Goal: Information Seeking & Learning: Learn about a topic

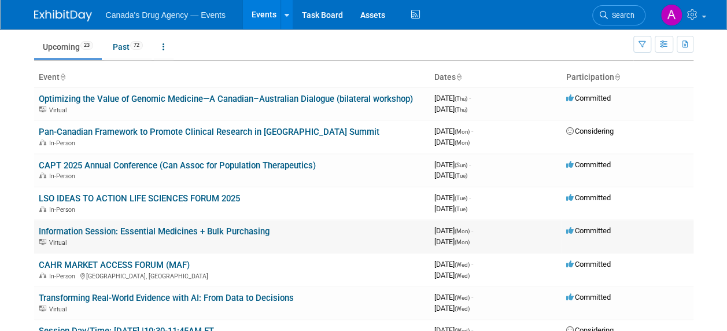
click at [145, 231] on link "Information Session: Essential Medicines + Bulk Purchasing" at bounding box center [154, 231] width 231 height 10
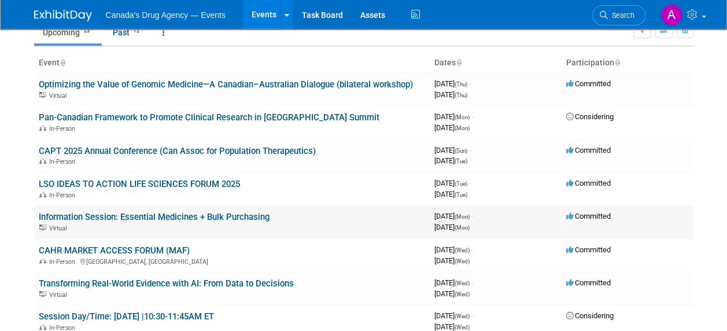
scroll to position [38, 0]
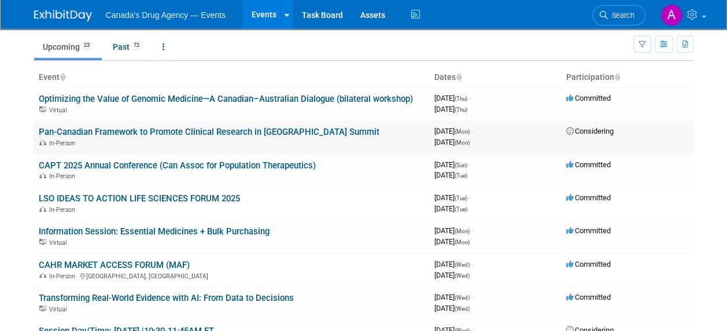
click at [187, 131] on link "Pan-Canadian Framework to Promote Clinical Research in [GEOGRAPHIC_DATA] Summit" at bounding box center [209, 132] width 340 height 10
click at [156, 127] on link "Pan-Canadian Framework to Promote Clinical Research in [GEOGRAPHIC_DATA] Summit" at bounding box center [209, 132] width 340 height 10
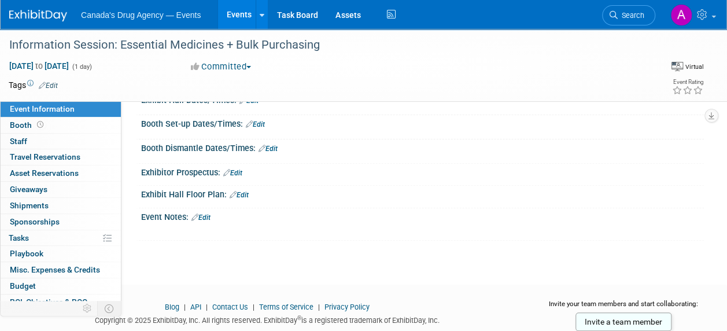
scroll to position [99, 0]
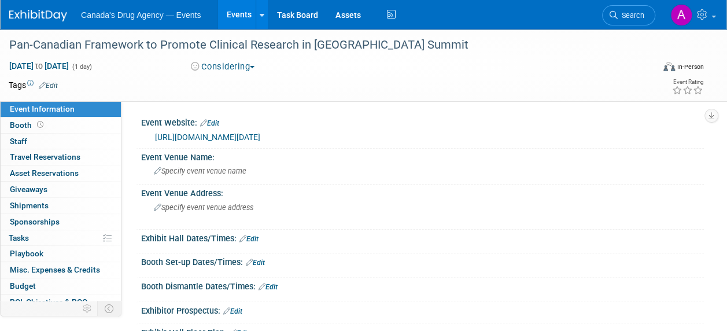
click at [260, 133] on link "[URL][DOMAIN_NAME][DATE]" at bounding box center [207, 136] width 105 height 9
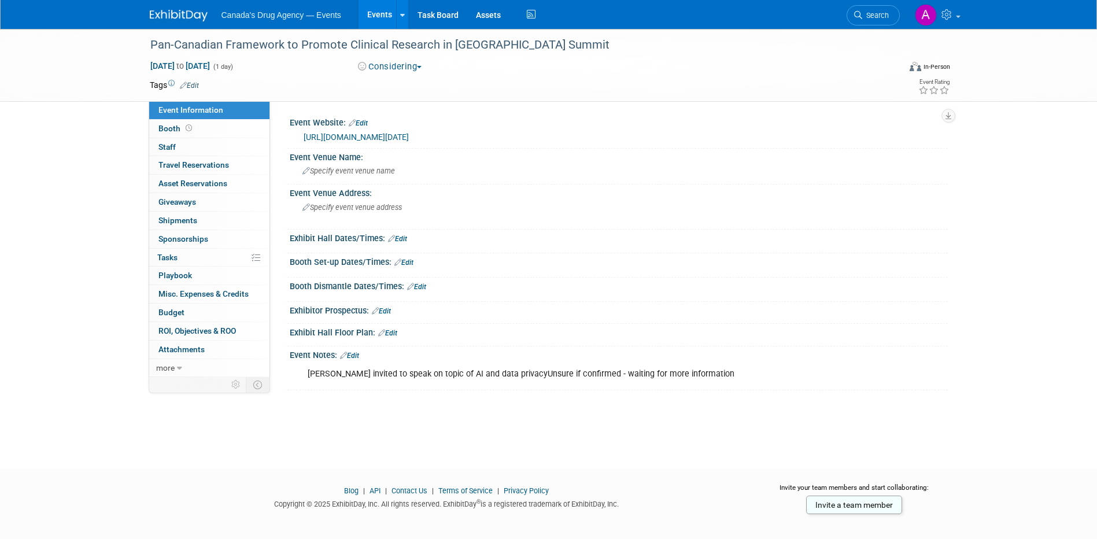
click at [156, 12] on img at bounding box center [179, 16] width 58 height 12
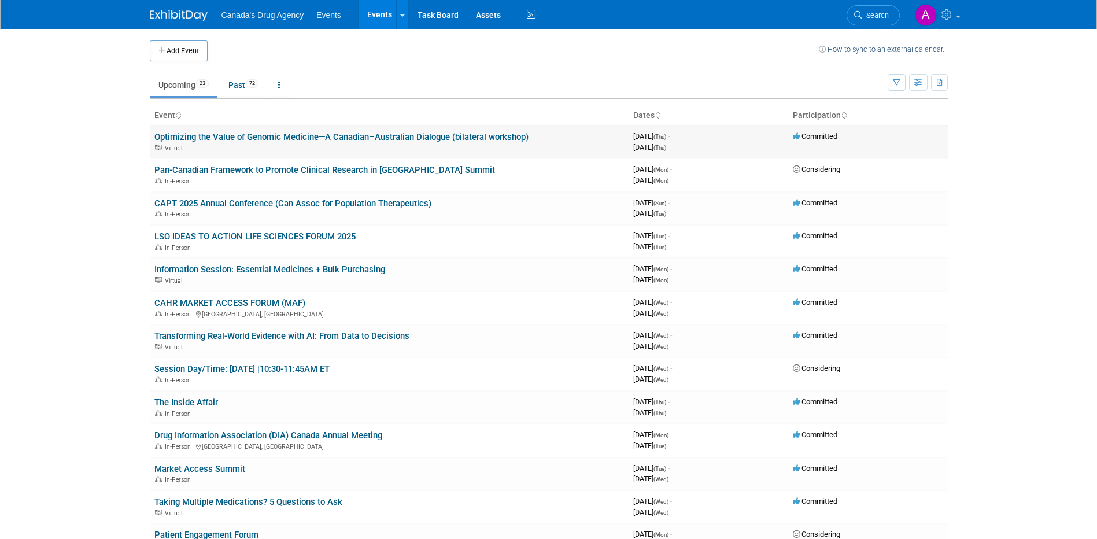
click at [208, 140] on link "Optimizing the Value of Genomic Medicine—A Canadian–Australian Dialogue (bilate…" at bounding box center [341, 137] width 374 height 10
click at [328, 172] on link "Pan-Canadian Framework to Promote Clinical Research in [GEOGRAPHIC_DATA] Summit" at bounding box center [324, 170] width 340 height 10
